Goal: Information Seeking & Learning: Learn about a topic

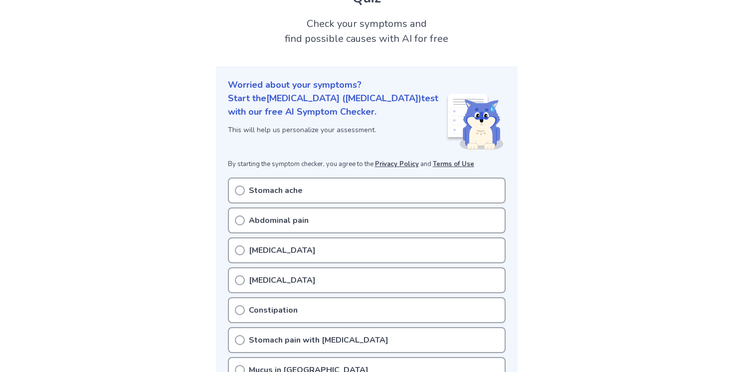
scroll to position [105, 0]
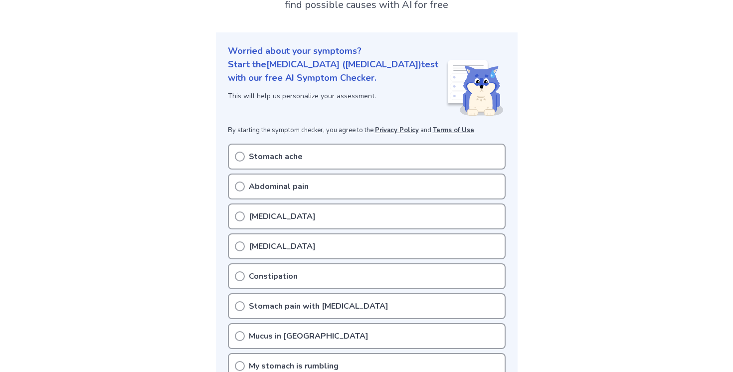
click at [283, 204] on div "[MEDICAL_DATA]" at bounding box center [367, 217] width 278 height 26
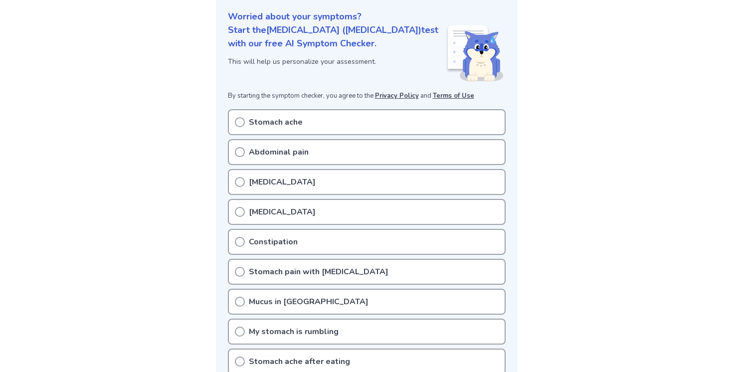
scroll to position [141, 0]
click at [241, 176] on icon at bounding box center [240, 181] width 10 height 10
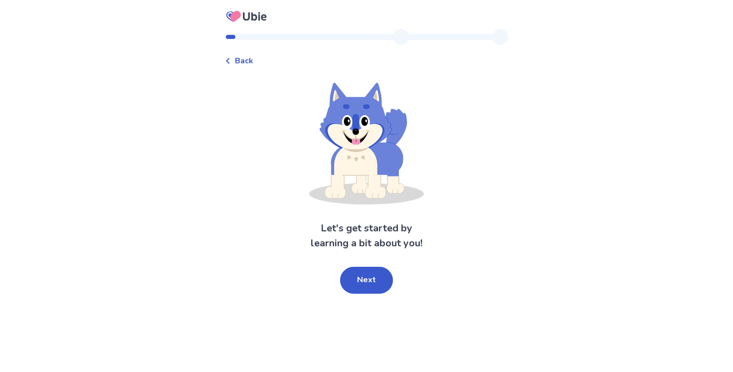
click at [356, 264] on div "Let's get started by learning a bit about you! Next" at bounding box center [366, 188] width 283 height 211
click at [357, 277] on button "Next" at bounding box center [366, 280] width 53 height 27
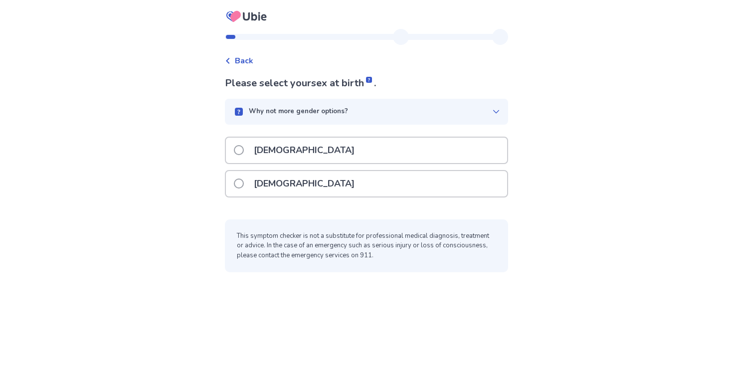
click at [243, 64] on span "Back" at bounding box center [244, 61] width 18 height 12
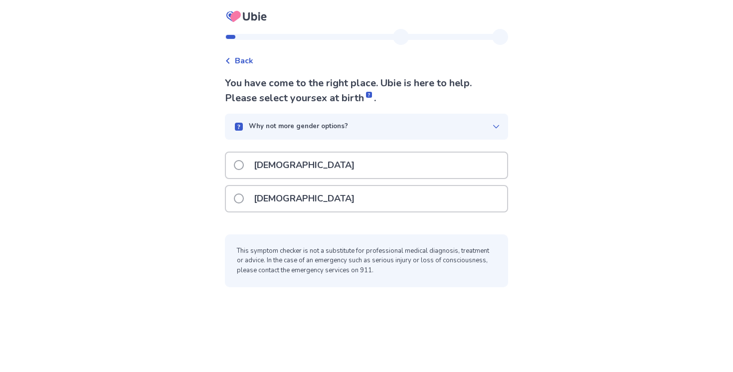
click at [329, 204] on div "[DEMOGRAPHIC_DATA]" at bounding box center [366, 198] width 281 height 25
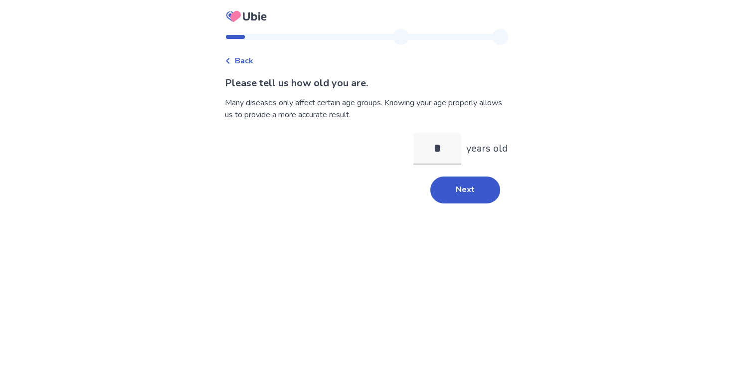
type input "**"
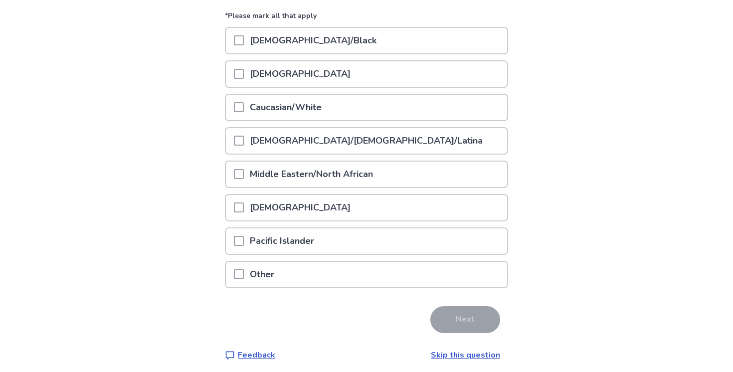
scroll to position [131, 0]
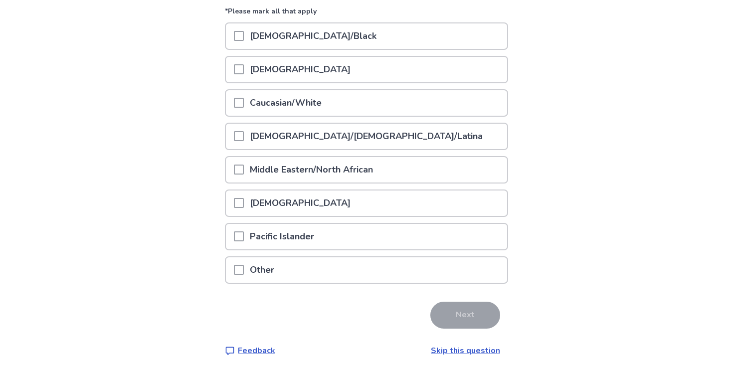
click at [454, 354] on link "Skip this question" at bounding box center [465, 350] width 69 height 11
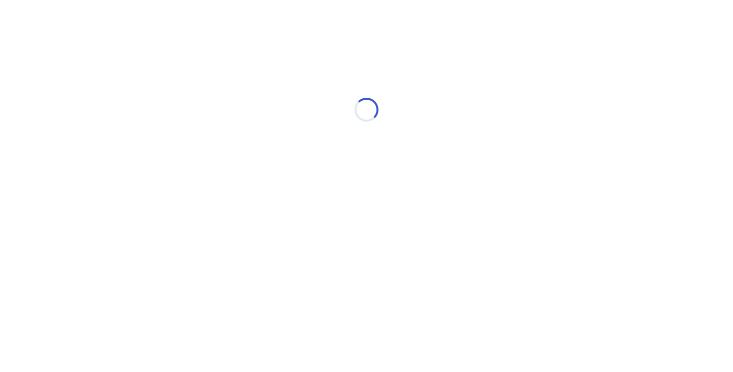
scroll to position [0, 0]
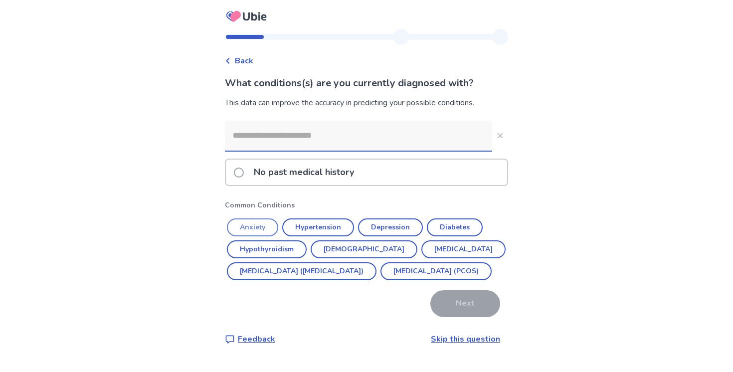
click at [271, 223] on button "Anxiety" at bounding box center [252, 228] width 51 height 18
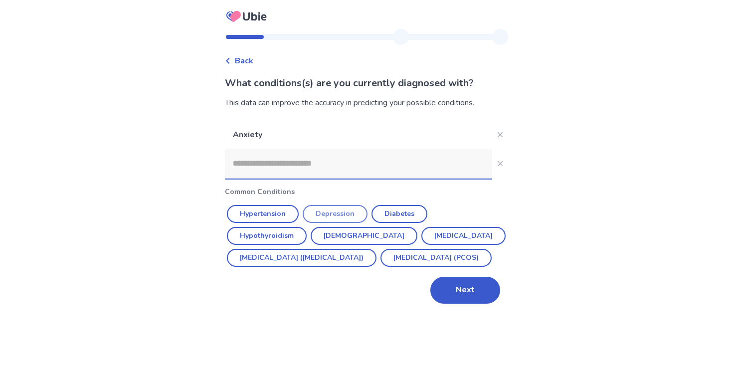
click at [341, 214] on button "Depression" at bounding box center [335, 214] width 65 height 18
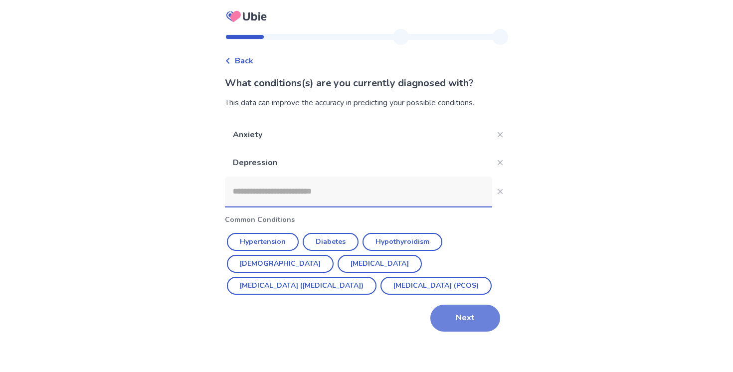
click at [445, 311] on button "Next" at bounding box center [466, 318] width 70 height 27
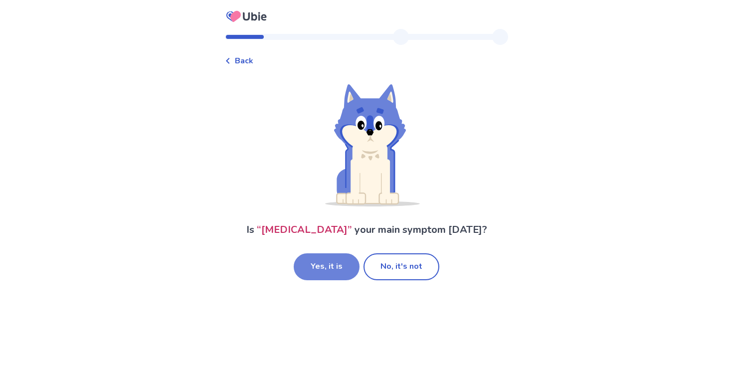
click at [346, 264] on button "Yes, it is" at bounding box center [327, 266] width 66 height 27
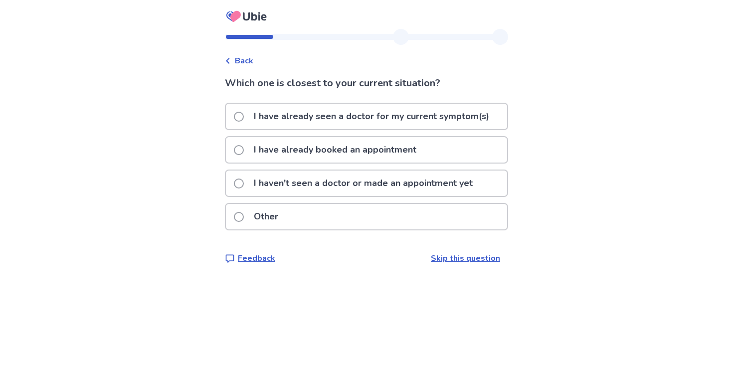
click at [344, 191] on p "I haven't seen a doctor or made an appointment yet" at bounding box center [363, 183] width 231 height 25
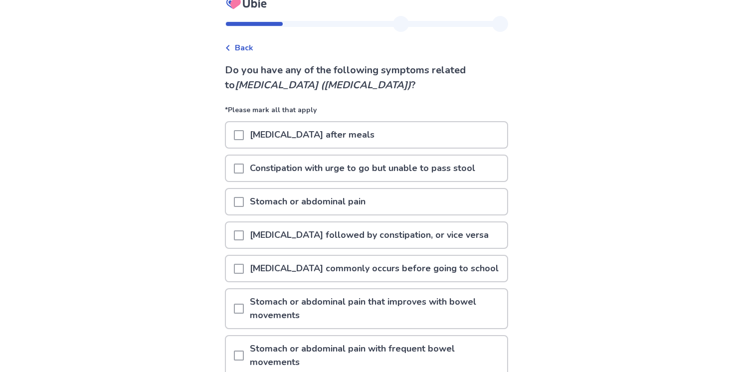
scroll to position [14, 0]
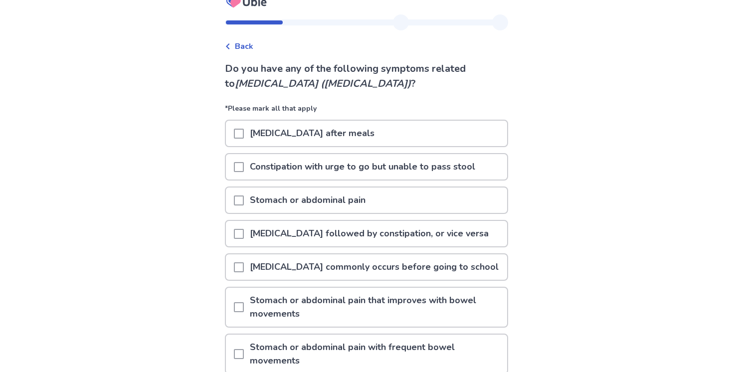
click at [331, 133] on p "[MEDICAL_DATA] after meals" at bounding box center [312, 133] width 137 height 25
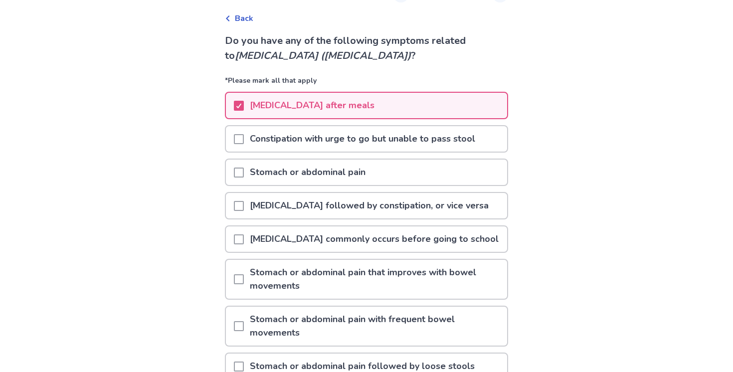
scroll to position [61, 0]
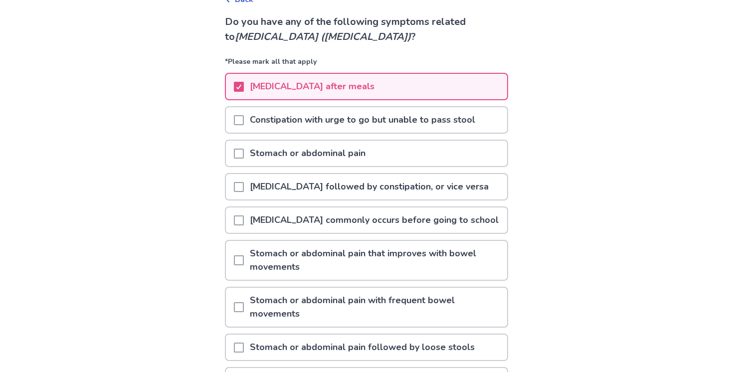
click at [317, 134] on div "Constipation with urge to go but unable to pass stool" at bounding box center [366, 122] width 283 height 33
click at [314, 125] on p "Constipation with urge to go but unable to pass stool" at bounding box center [362, 119] width 237 height 25
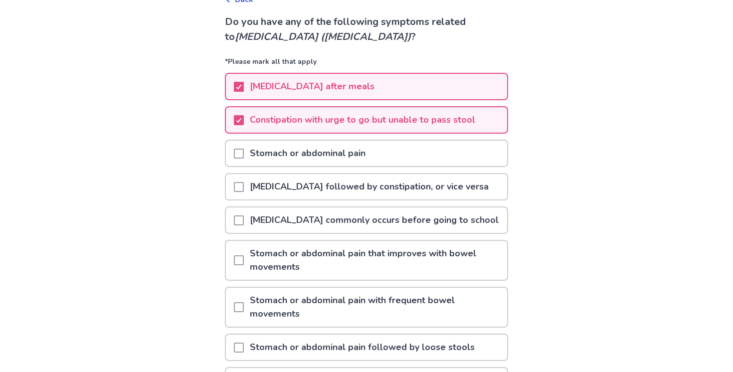
click at [314, 148] on p "Stomach or abdominal pain" at bounding box center [308, 153] width 128 height 25
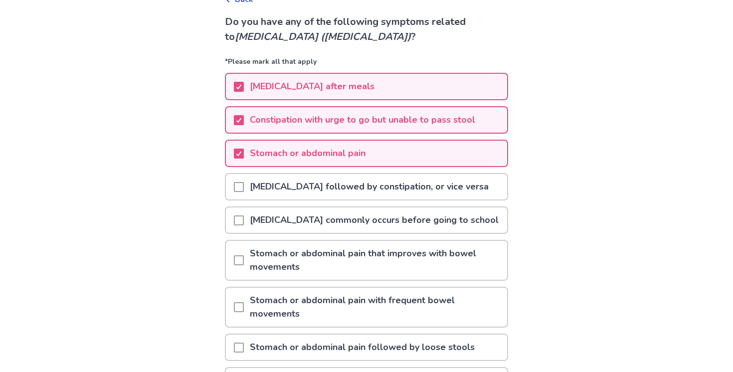
click at [319, 186] on p "[MEDICAL_DATA] followed by constipation, or vice versa" at bounding box center [369, 186] width 251 height 25
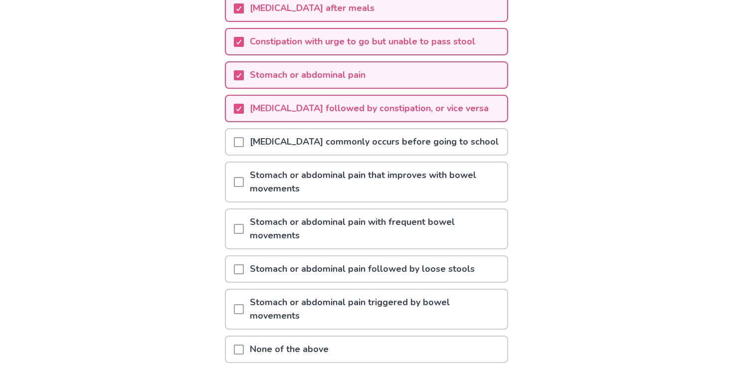
scroll to position [140, 0]
click at [319, 178] on p "Stomach or abdominal pain that improves with bowel movements" at bounding box center [375, 181] width 263 height 39
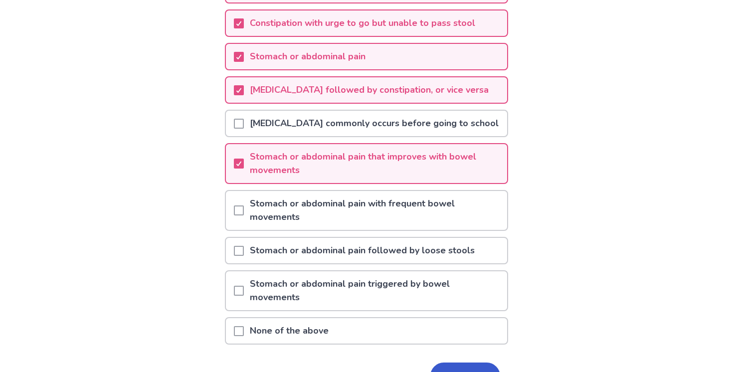
scroll to position [159, 0]
click at [323, 211] on p "Stomach or abdominal pain with frequent bowel movements" at bounding box center [375, 210] width 263 height 39
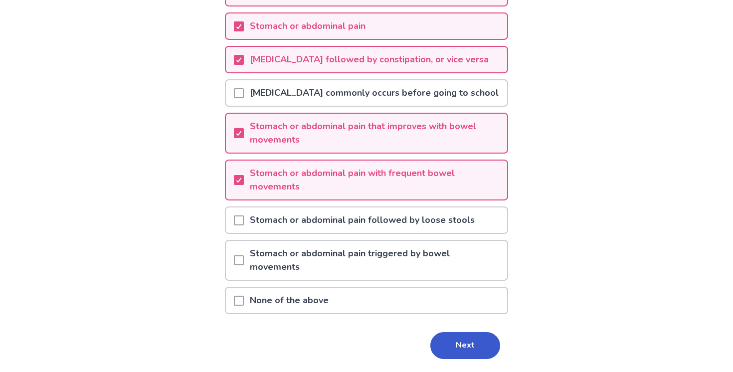
scroll to position [190, 0]
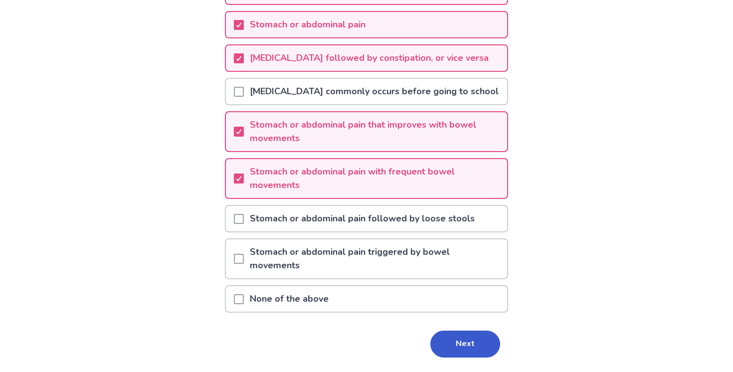
click at [335, 224] on p "Stomach or abdominal pain followed by loose stools" at bounding box center [362, 218] width 237 height 25
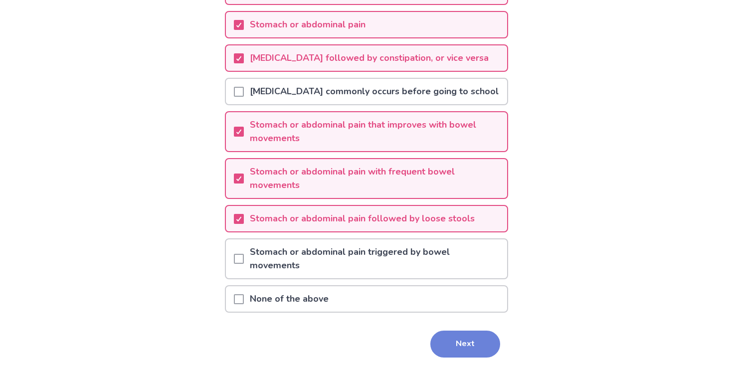
click at [433, 340] on button "Next" at bounding box center [466, 344] width 70 height 27
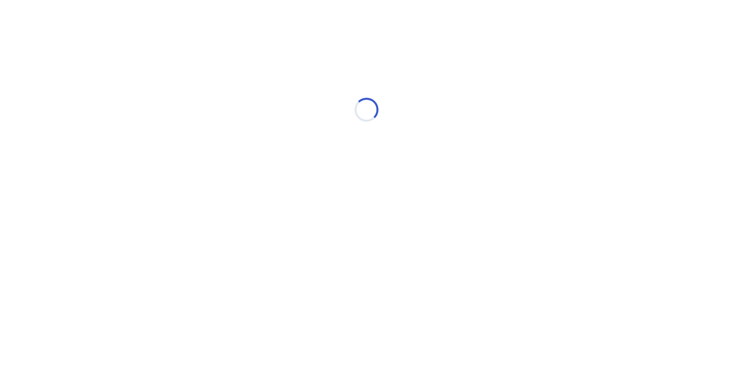
scroll to position [0, 0]
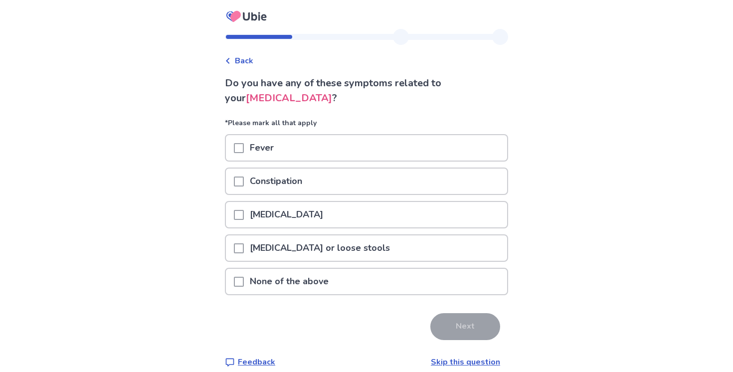
click at [354, 186] on div "Constipation" at bounding box center [366, 181] width 281 height 25
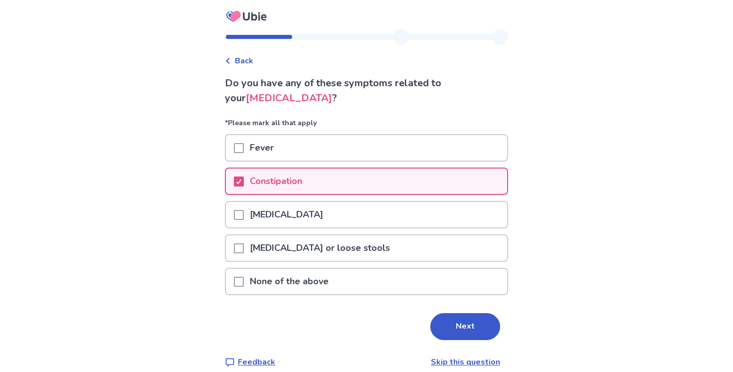
click at [350, 214] on div "Nausea or vomiting" at bounding box center [366, 214] width 281 height 25
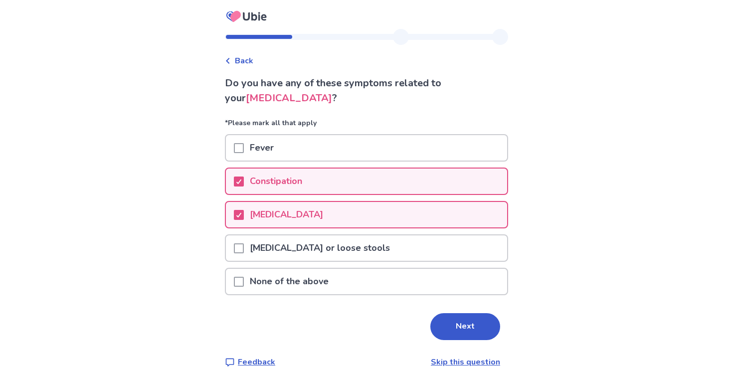
scroll to position [12, 0]
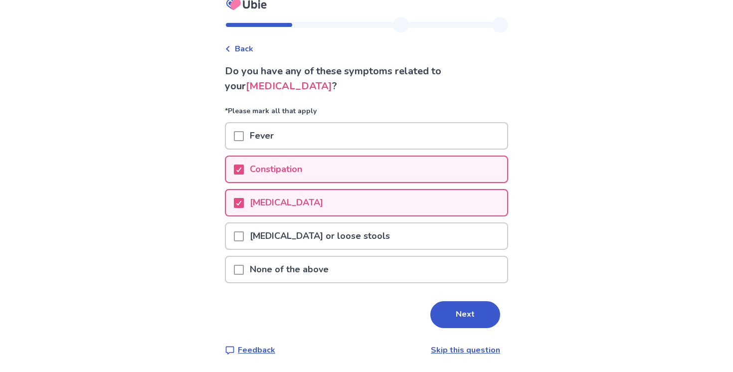
click at [367, 241] on div "Diarrhea or loose stools" at bounding box center [366, 236] width 281 height 25
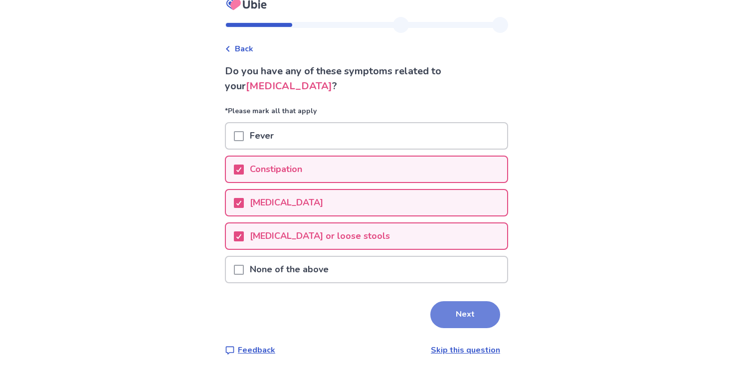
click at [439, 313] on button "Next" at bounding box center [466, 314] width 70 height 27
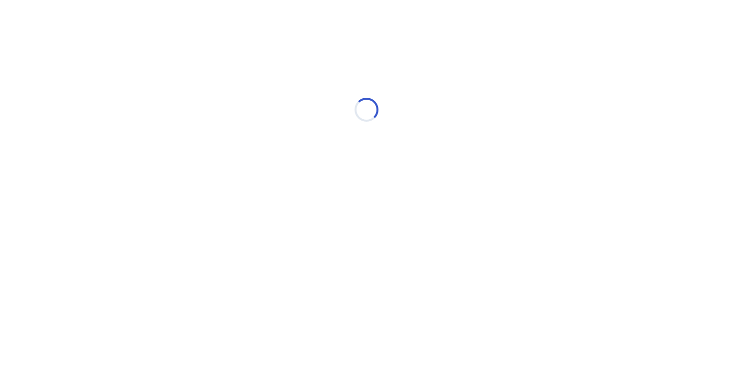
scroll to position [0, 0]
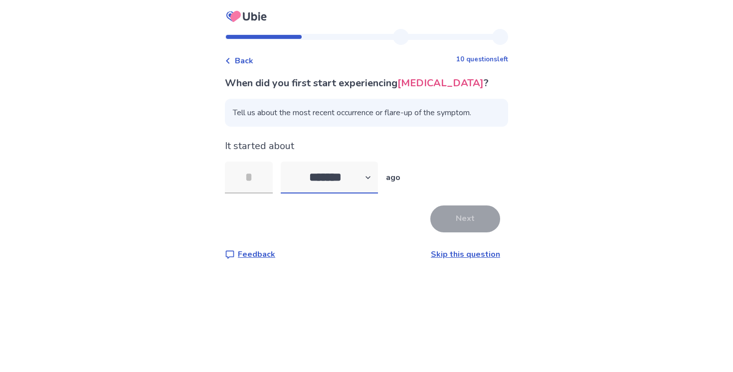
click at [374, 173] on select "******* ****** ******* ******** *******" at bounding box center [329, 178] width 97 height 32
select select "*"
click at [287, 162] on select "******* ****** ******* ******** *******" at bounding box center [329, 178] width 97 height 32
click at [262, 176] on input "tel" at bounding box center [249, 178] width 48 height 32
type input "*"
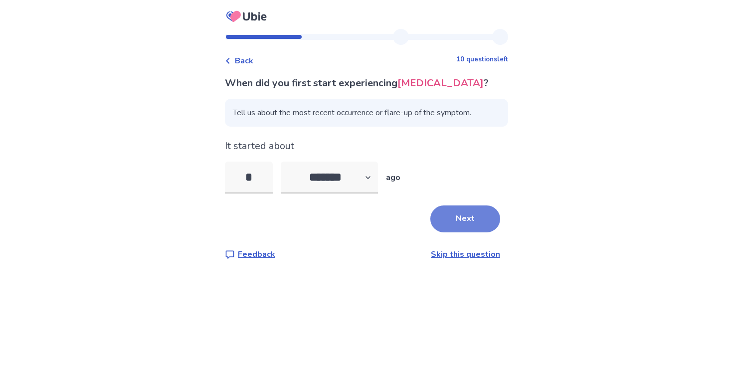
click at [471, 221] on button "Next" at bounding box center [466, 219] width 70 height 27
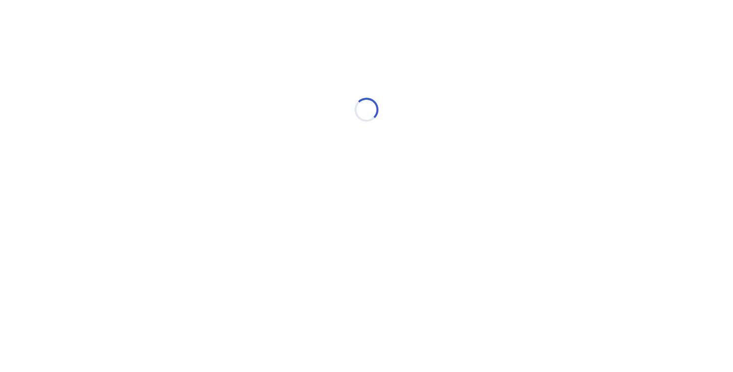
select select "*"
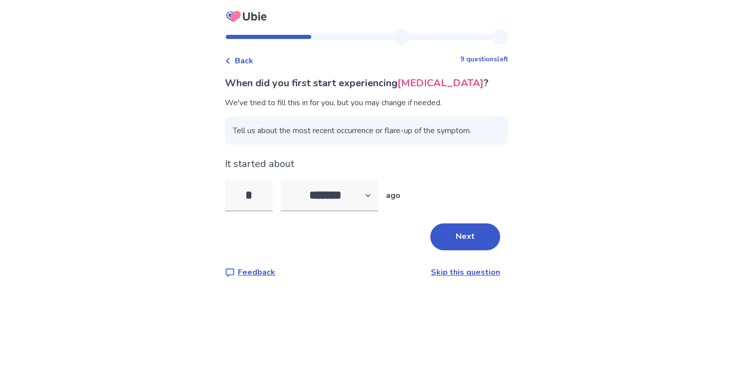
click at [455, 272] on link "Skip this question" at bounding box center [465, 272] width 69 height 11
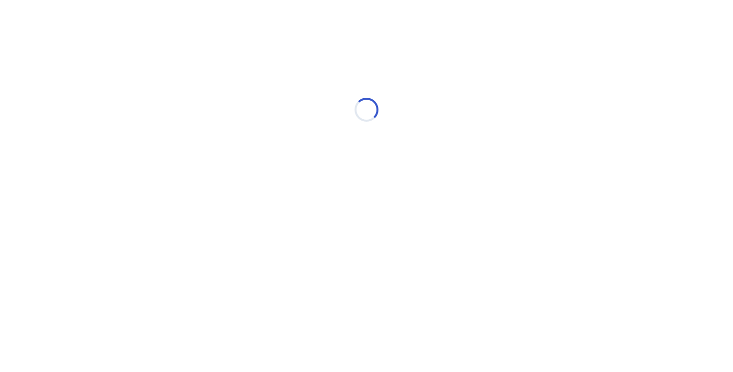
select select "*"
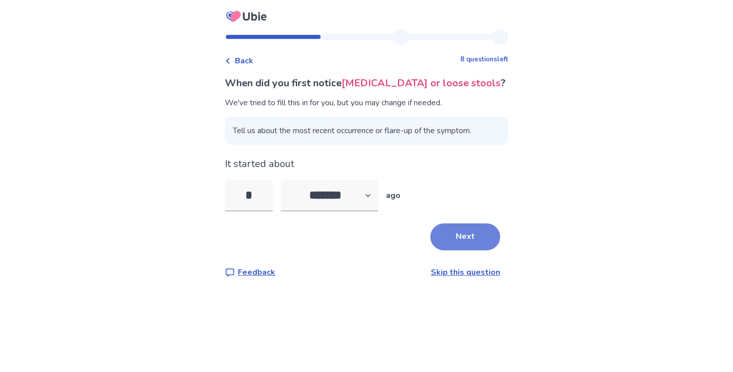
click at [459, 239] on button "Next" at bounding box center [466, 237] width 70 height 27
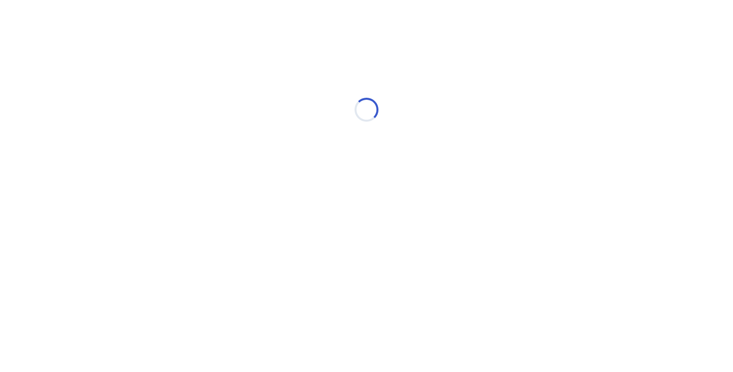
select select "*"
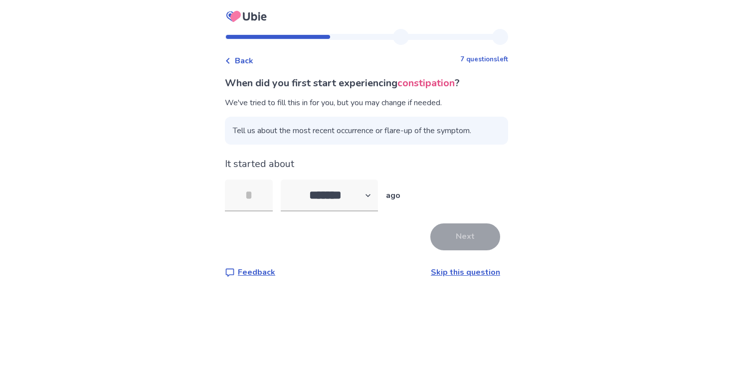
type input "*"
click at [361, 201] on select "******* ****** ******* ******** *******" at bounding box center [329, 196] width 97 height 32
select select "*"
click at [287, 180] on select "******* ****** ******* ******** *******" at bounding box center [329, 196] width 97 height 32
click at [433, 241] on button "Next" at bounding box center [466, 237] width 70 height 27
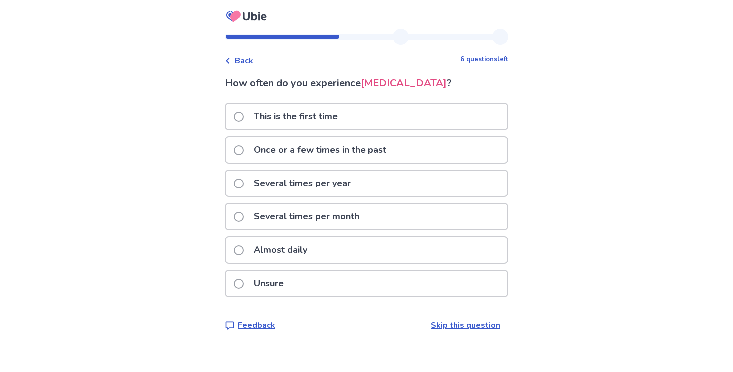
click at [353, 243] on div "Almost daily" at bounding box center [366, 249] width 281 height 25
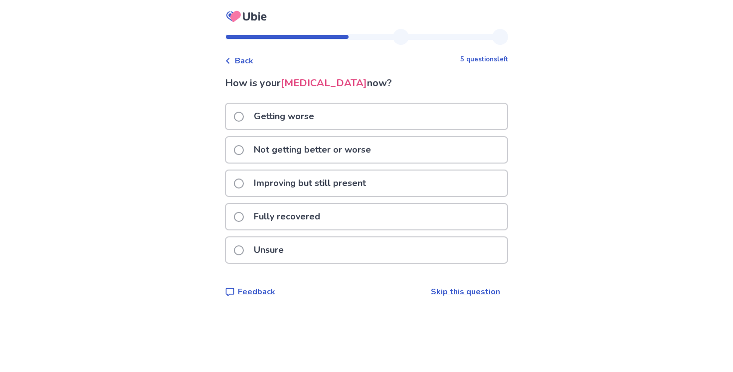
click at [363, 155] on p "Not getting better or worse" at bounding box center [312, 149] width 129 height 25
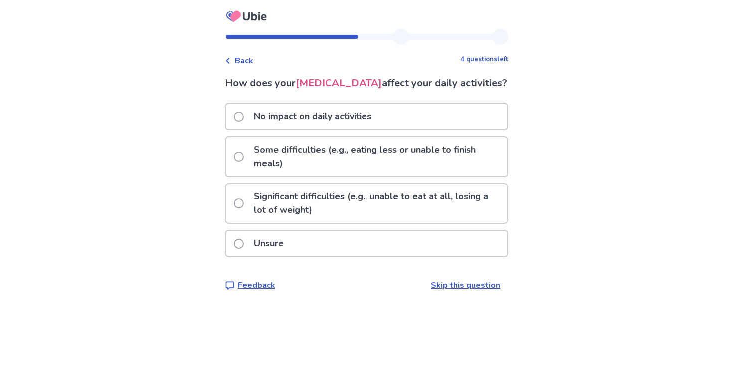
click at [413, 161] on p "Some difficulties (e.g., eating less or unable to finish meals)" at bounding box center [377, 156] width 259 height 39
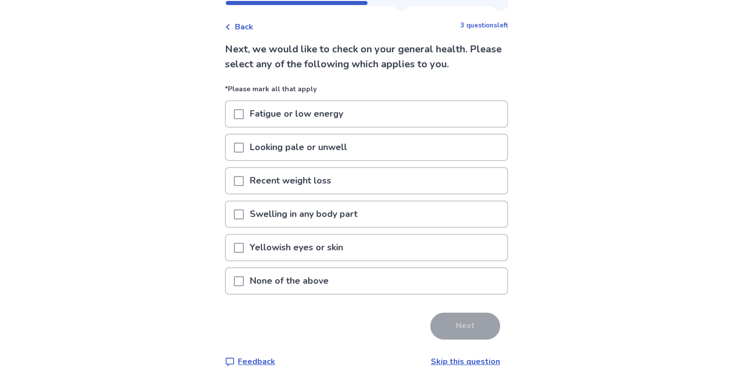
scroll to position [35, 0]
click at [383, 112] on div "Fatigue or low energy" at bounding box center [366, 112] width 281 height 25
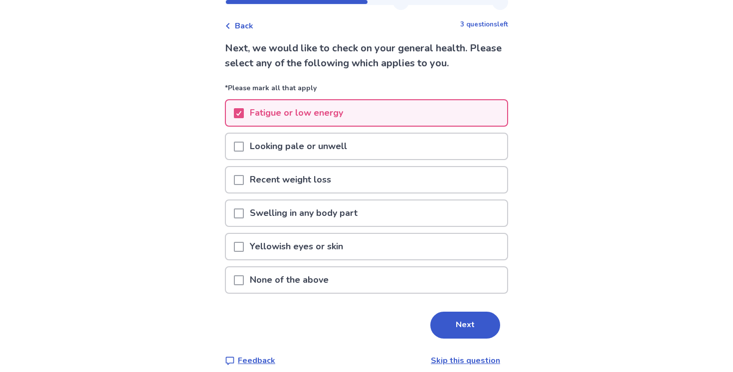
scroll to position [45, 0]
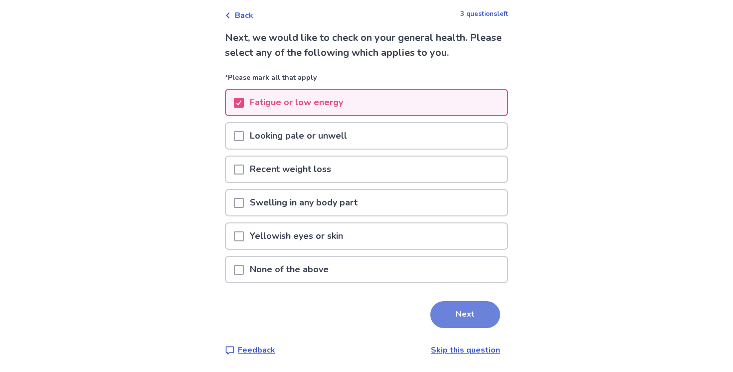
click at [442, 307] on button "Next" at bounding box center [466, 314] width 70 height 27
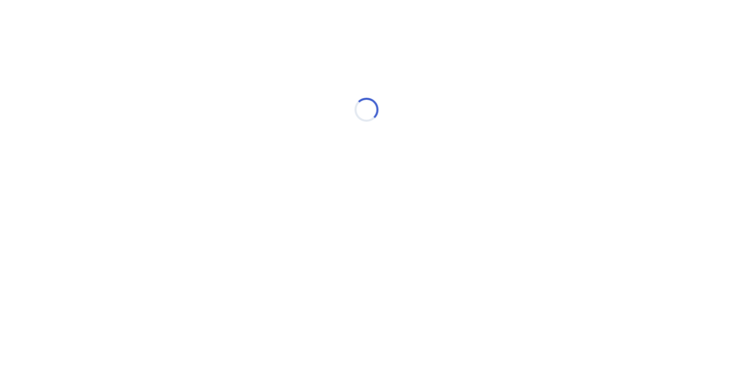
scroll to position [0, 0]
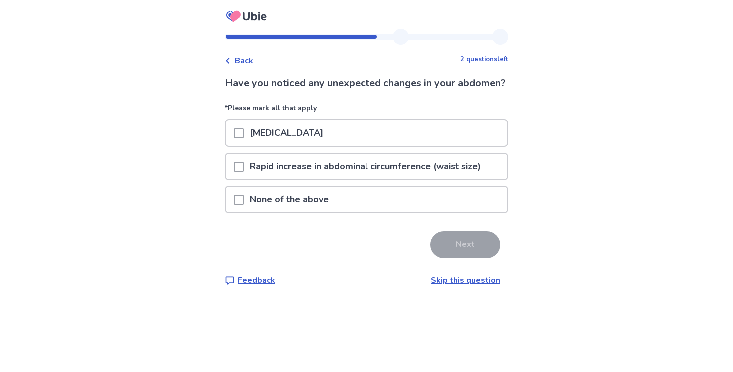
click at [404, 179] on p "Rapid increase in abdominal circumference (waist size)" at bounding box center [365, 166] width 243 height 25
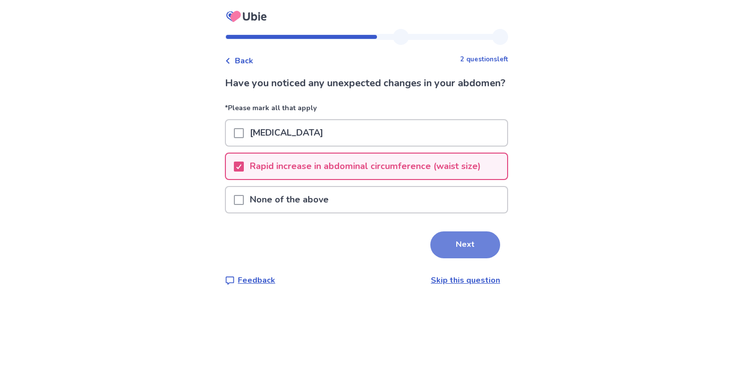
click at [445, 258] on button "Next" at bounding box center [466, 244] width 70 height 27
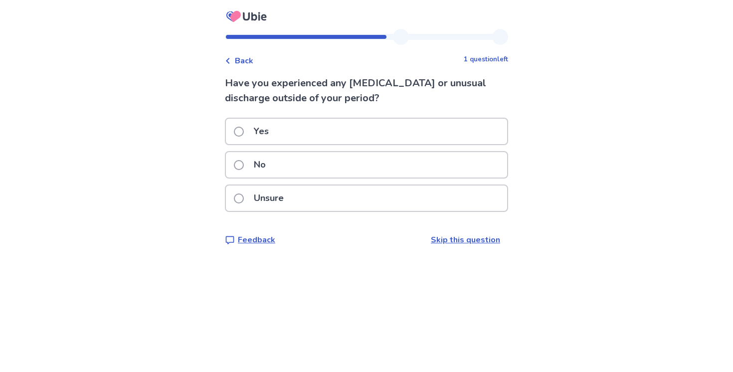
click at [409, 171] on div "No" at bounding box center [366, 164] width 281 height 25
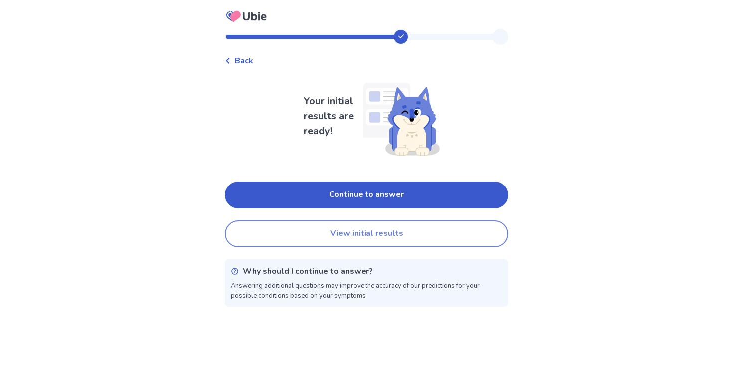
click at [427, 229] on button "View initial results" at bounding box center [366, 234] width 283 height 27
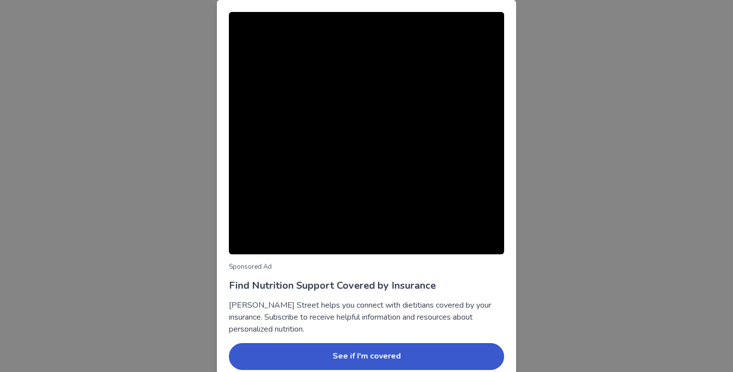
scroll to position [43, 0]
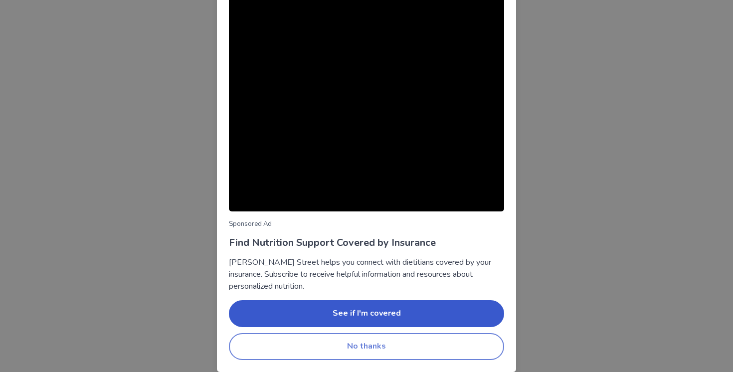
click at [431, 360] on button "No thanks" at bounding box center [366, 346] width 275 height 27
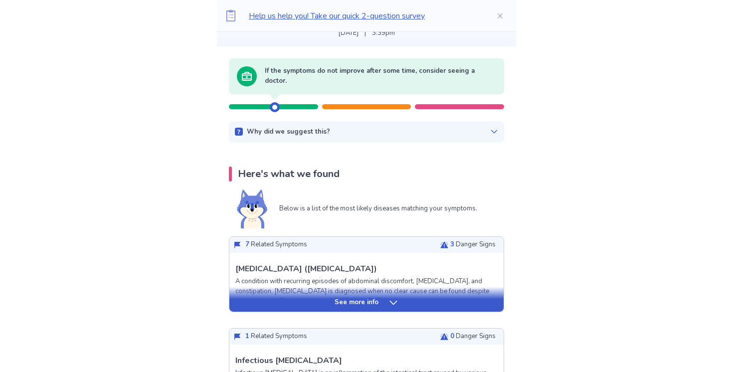
scroll to position [83, 0]
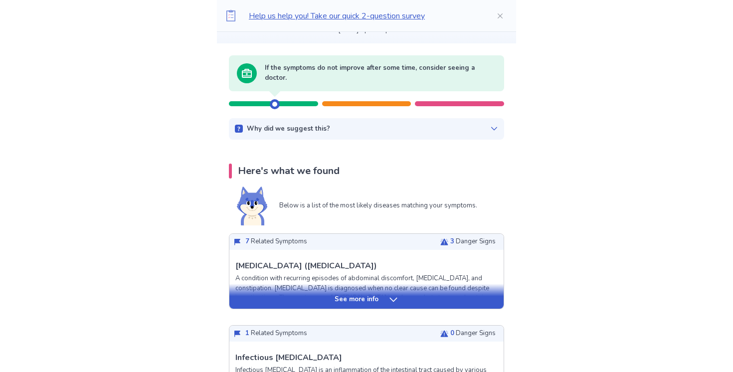
click at [390, 299] on icon at bounding box center [394, 300] width 10 height 10
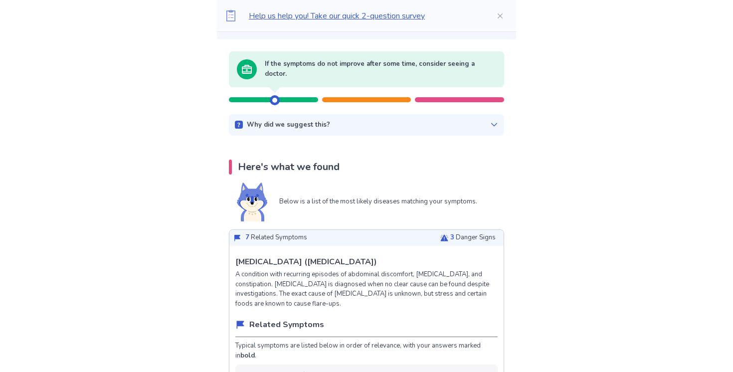
scroll to position [0, 0]
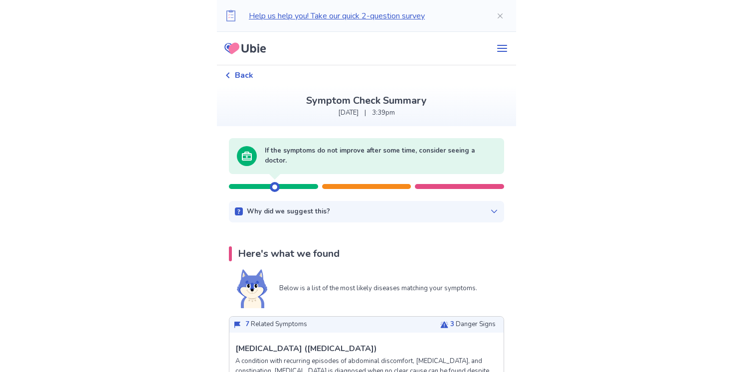
click at [250, 74] on span "Back" at bounding box center [244, 75] width 18 height 12
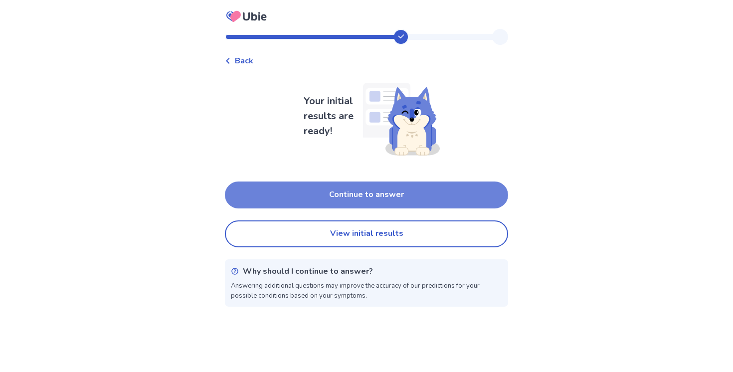
click at [319, 188] on button "Continue to answer" at bounding box center [366, 195] width 283 height 27
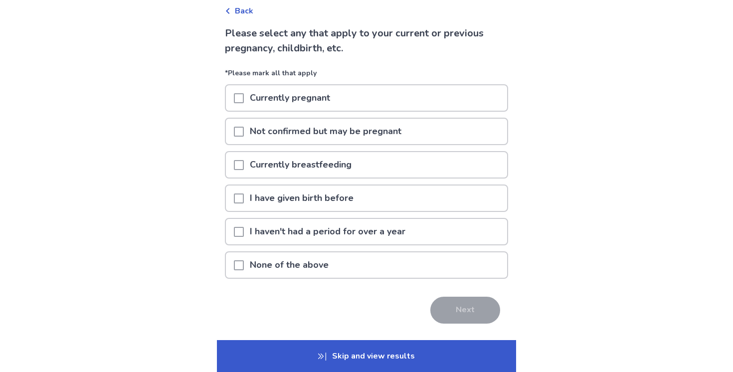
scroll to position [51, 0]
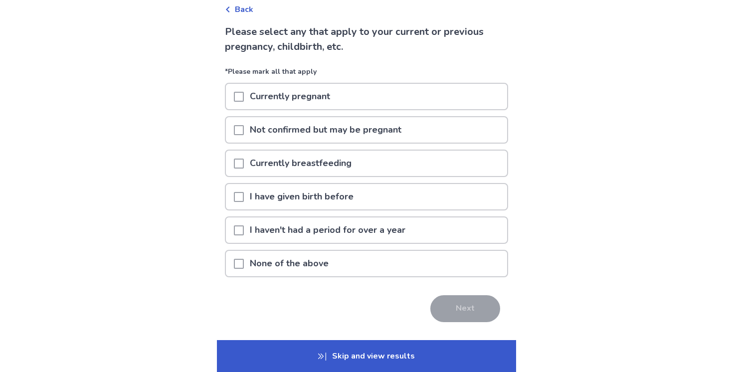
click at [386, 268] on div "None of the above" at bounding box center [366, 263] width 281 height 25
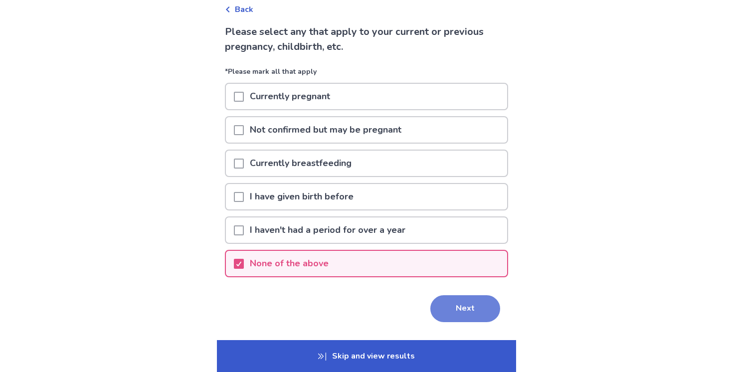
click at [438, 296] on button "Next" at bounding box center [466, 308] width 70 height 27
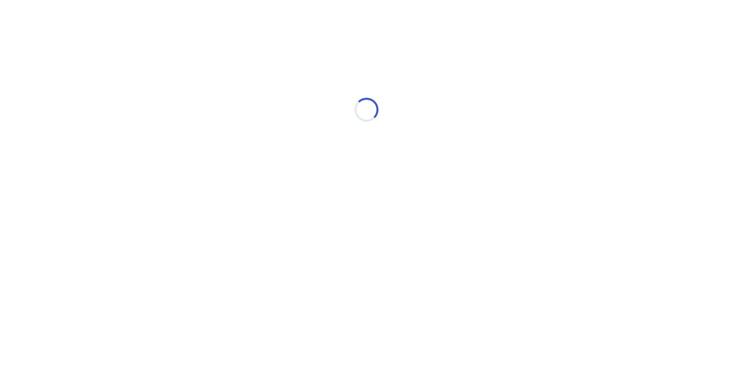
scroll to position [0, 0]
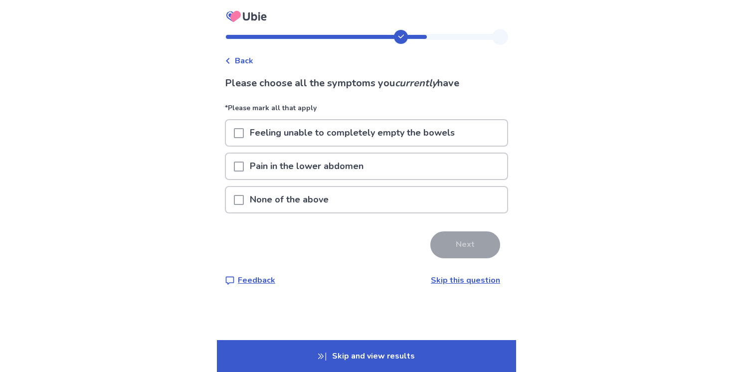
click at [389, 137] on p "Feeling unable to completely empty the bowels" at bounding box center [352, 132] width 217 height 25
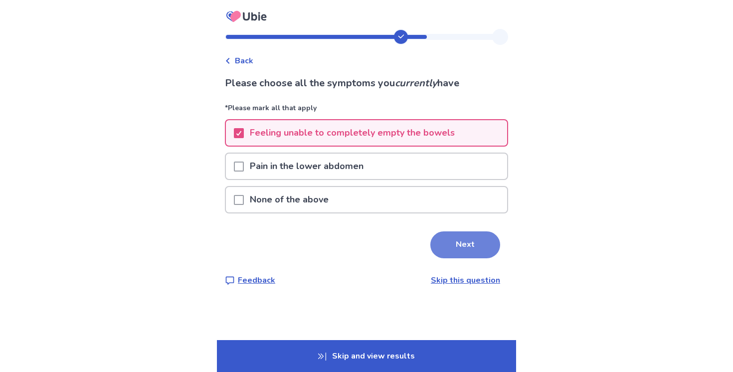
click at [441, 240] on button "Next" at bounding box center [466, 244] width 70 height 27
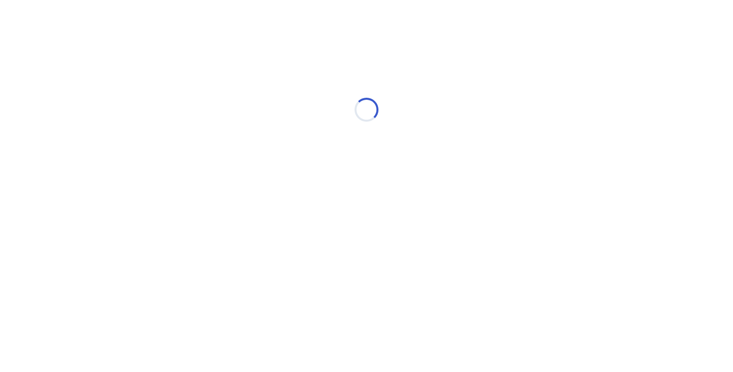
select select "*"
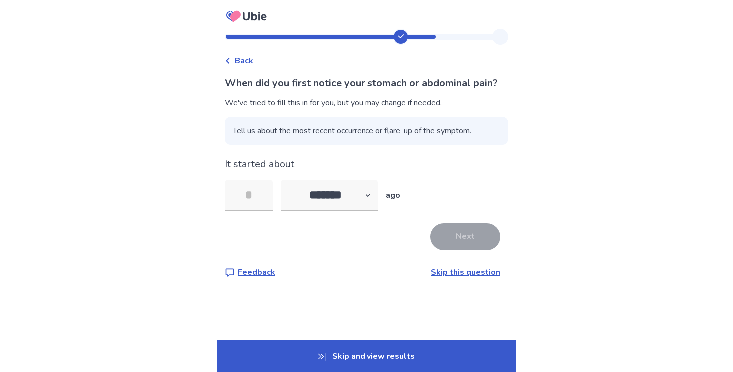
click at [448, 278] on link "Skip this question" at bounding box center [465, 272] width 69 height 11
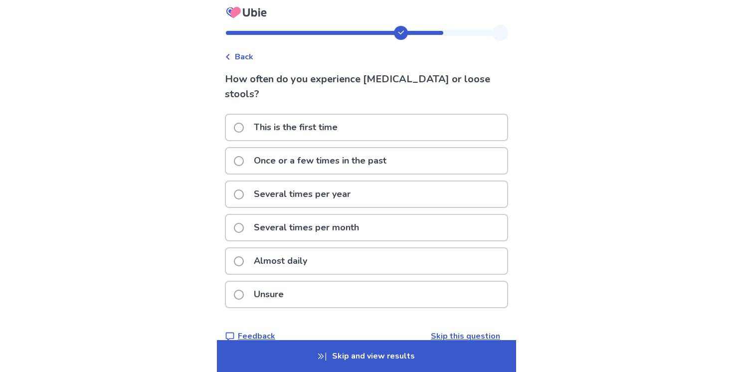
scroll to position [7, 0]
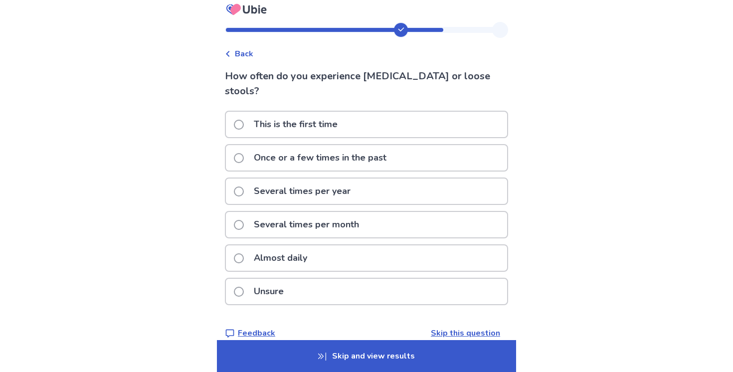
click at [401, 212] on div "Several times per month" at bounding box center [366, 224] width 281 height 25
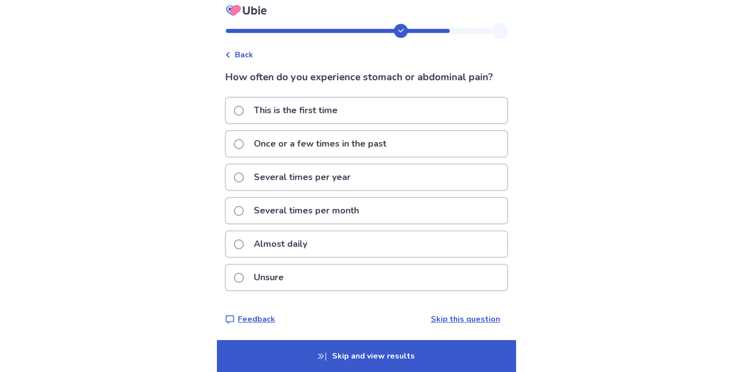
scroll to position [7, 0]
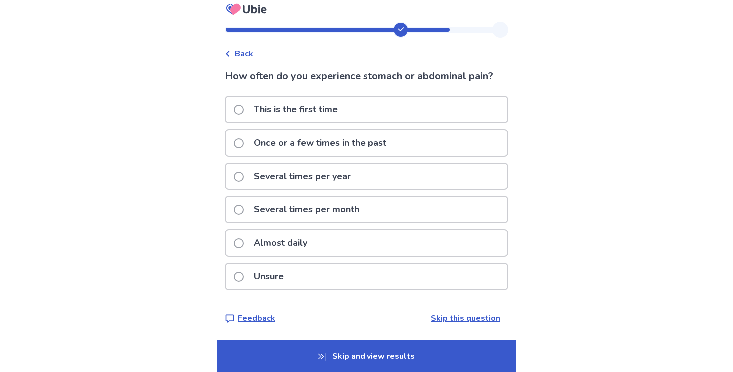
click at [375, 206] on div "Several times per month" at bounding box center [366, 209] width 281 height 25
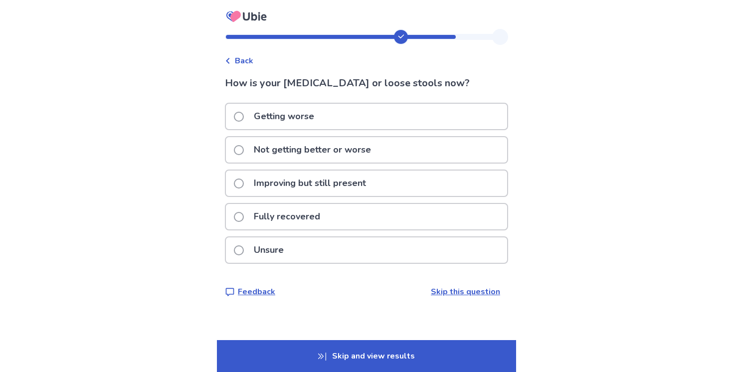
click at [388, 185] on div "Improving but still present" at bounding box center [366, 183] width 281 height 25
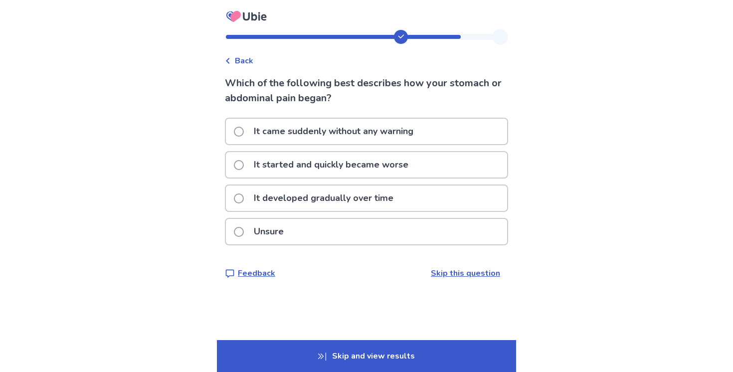
click at [364, 134] on p "It came suddenly without any warning" at bounding box center [334, 131] width 172 height 25
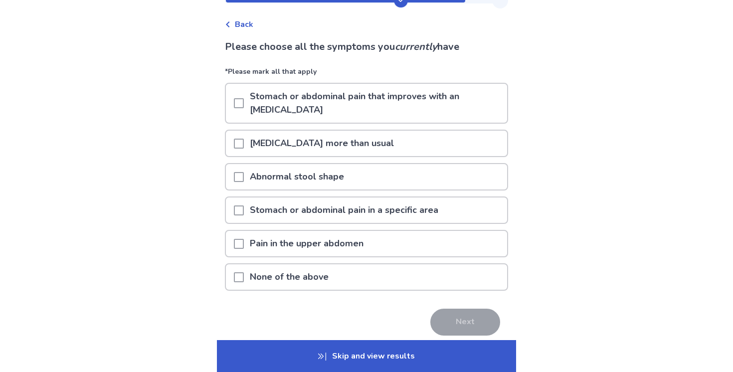
scroll to position [40, 0]
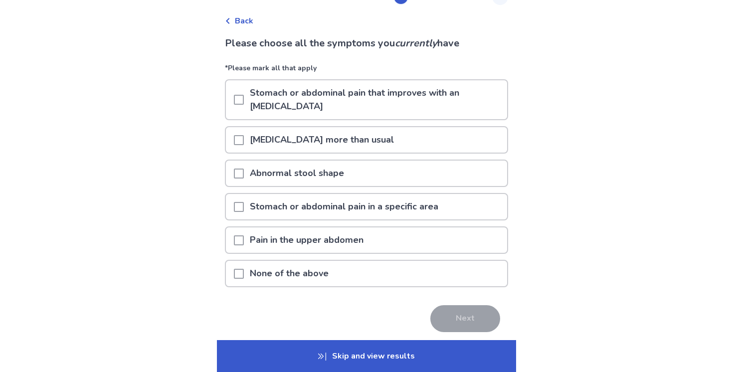
click at [368, 128] on p "Passing gas more than usual" at bounding box center [322, 139] width 156 height 25
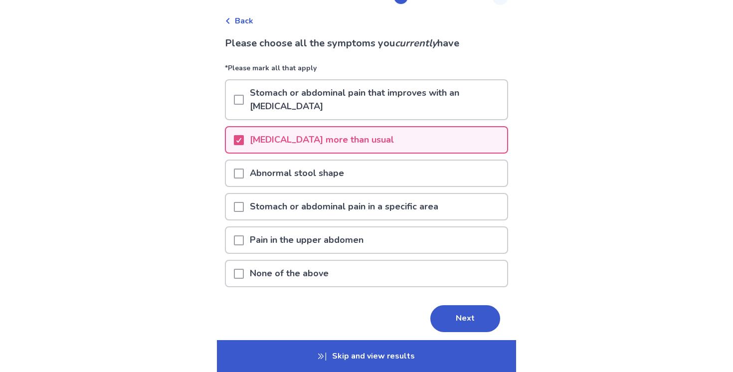
click at [367, 196] on p "Stomach or abdominal pain in a specific area" at bounding box center [344, 206] width 201 height 25
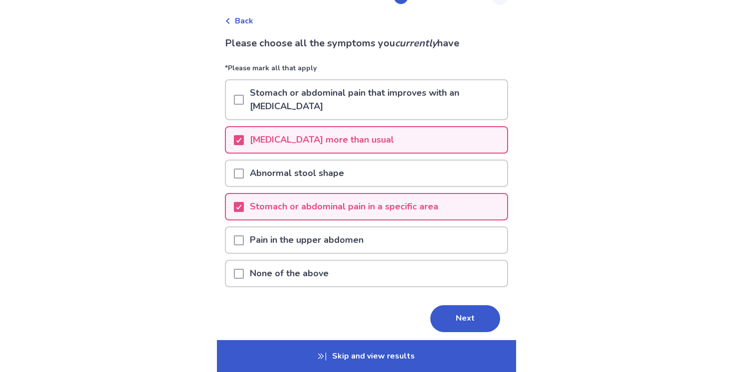
scroll to position [46, 0]
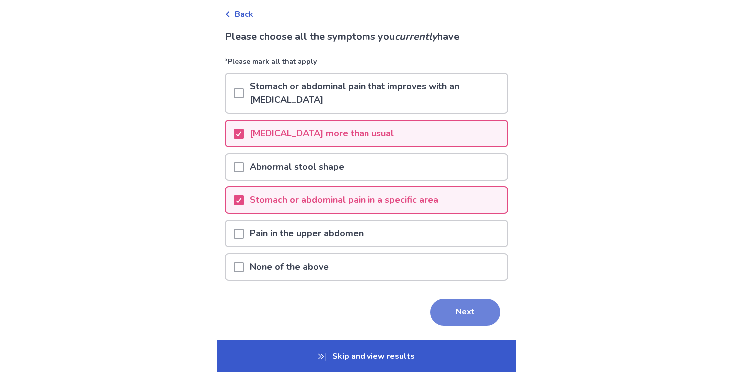
click at [453, 299] on button "Next" at bounding box center [466, 312] width 70 height 27
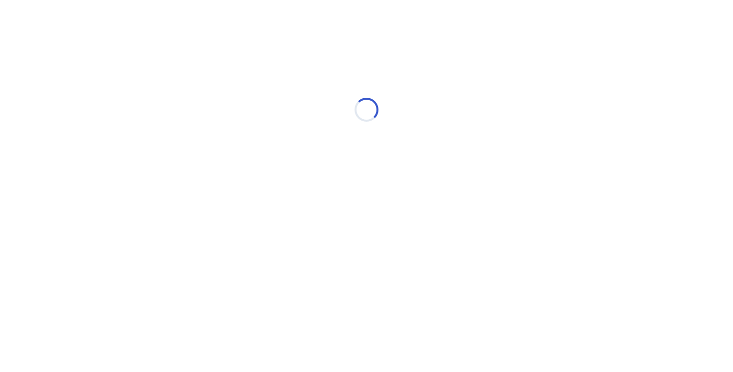
scroll to position [0, 0]
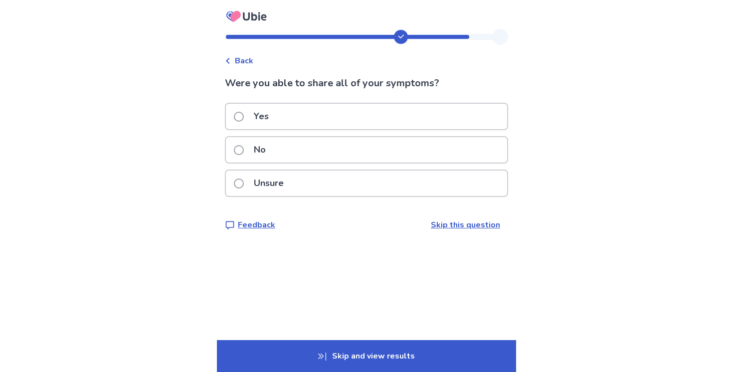
click at [409, 114] on div "Yes" at bounding box center [366, 116] width 281 height 25
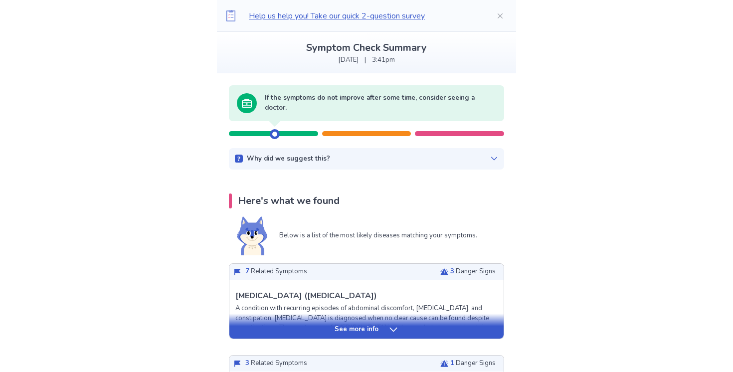
scroll to position [53, 0]
click at [347, 132] on div at bounding box center [366, 133] width 89 height 5
click at [468, 157] on div "Why did we suggest this?" at bounding box center [366, 159] width 263 height 10
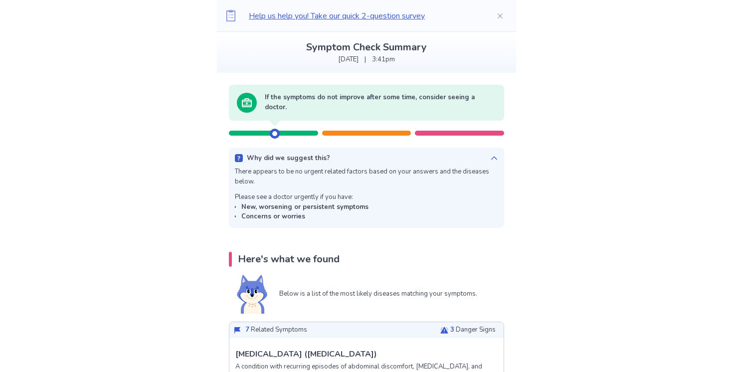
click at [477, 156] on div "Why did we suggest this?" at bounding box center [366, 159] width 263 height 10
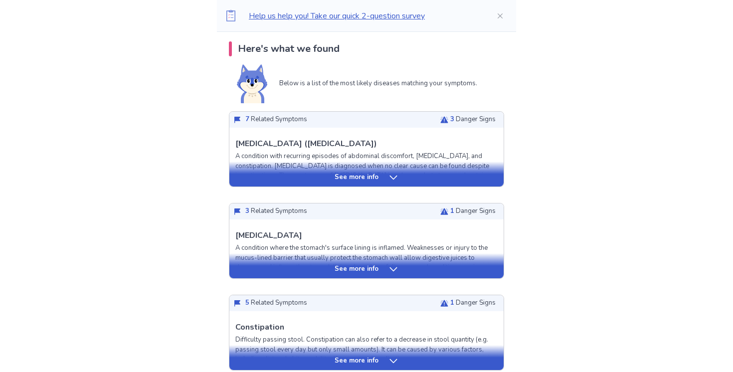
scroll to position [317, 0]
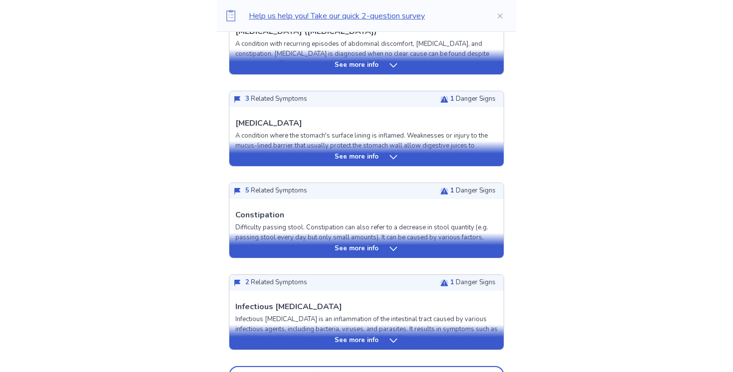
click at [465, 155] on div "See more info" at bounding box center [366, 157] width 274 height 10
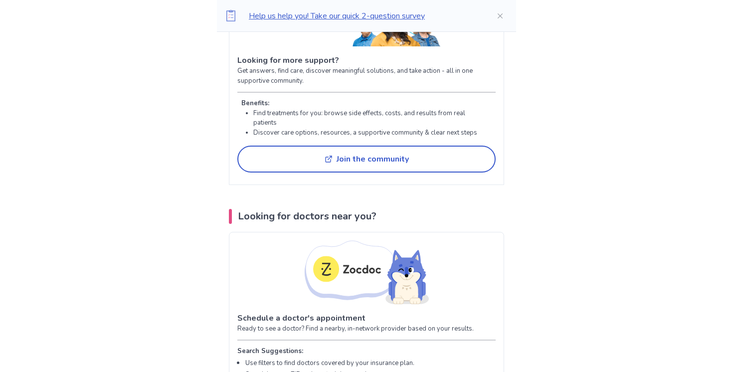
scroll to position [2505, 0]
